Goal: Information Seeking & Learning: Learn about a topic

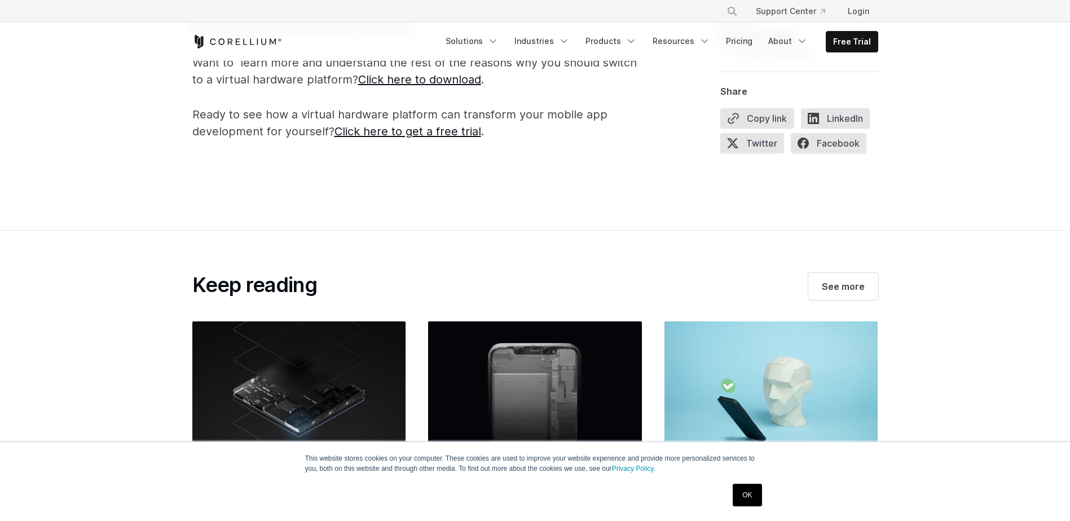
scroll to position [1579, 0]
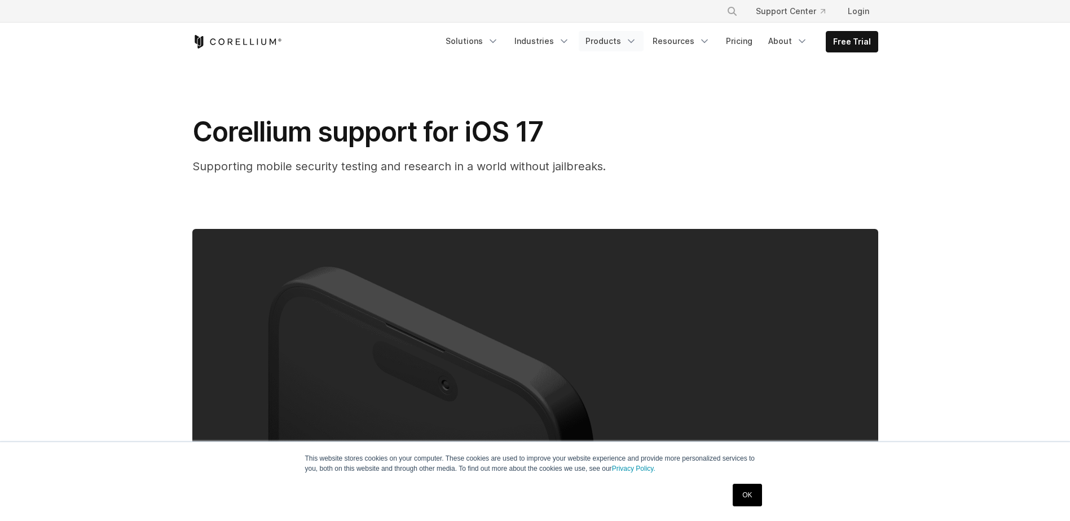
click at [631, 41] on icon "Navigation Menu" at bounding box center [631, 41] width 11 height 11
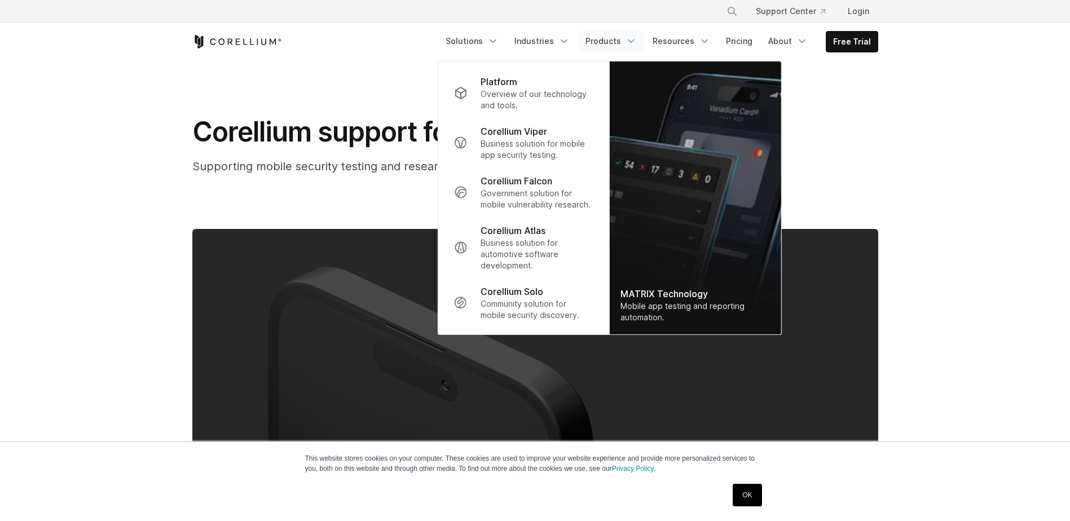
click at [335, 73] on div "Corellium support for iOS 17 Supporting mobile security testing and research in…" at bounding box center [535, 365] width 722 height 608
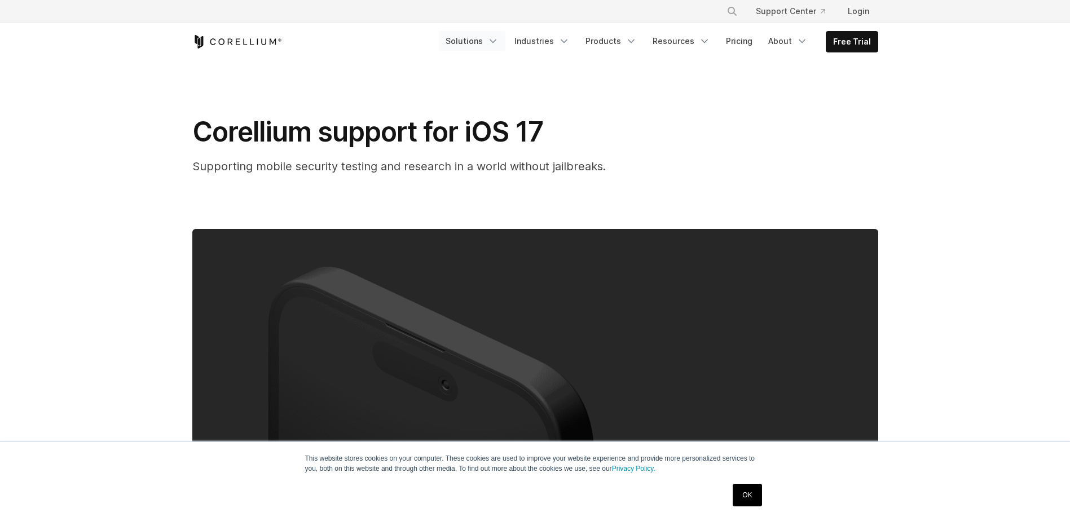
click at [499, 42] on icon "Navigation Menu" at bounding box center [492, 41] width 11 height 11
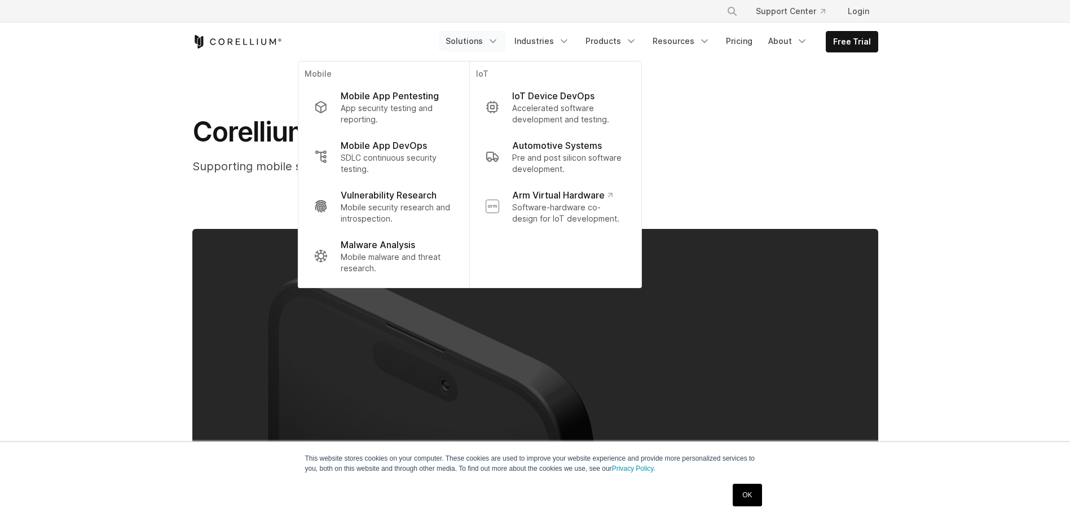
drag, startPoint x: 107, startPoint y: 144, endPoint x: 101, endPoint y: 153, distance: 10.5
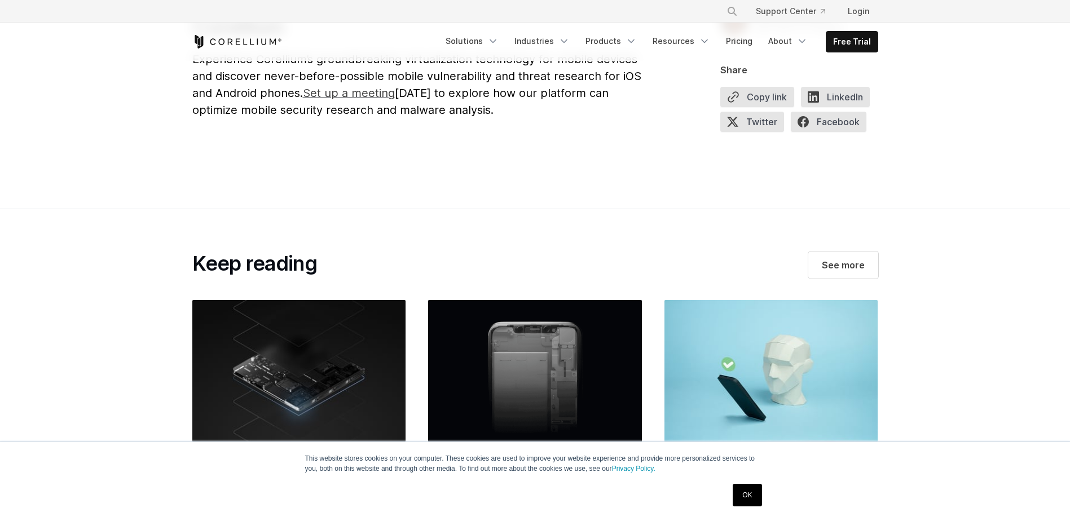
scroll to position [2764, 0]
